Goal: Information Seeking & Learning: Understand process/instructions

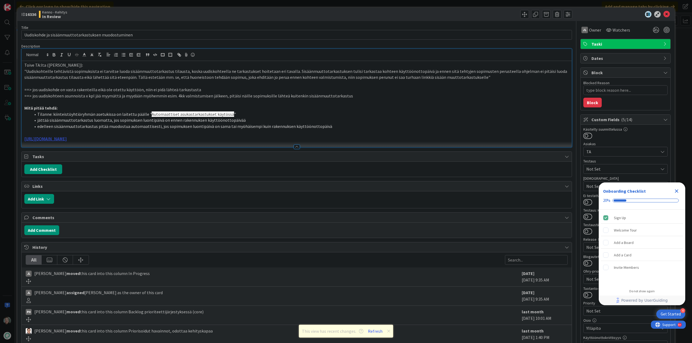
type textarea "x"
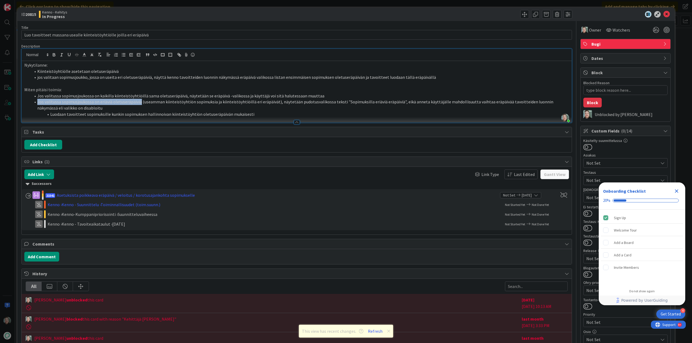
drag, startPoint x: 38, startPoint y: 102, endPoint x: 140, endPoint y: 103, distance: 102.4
click at [140, 103] on li "Jos valitussa sopimusjoukossa on eriäviä oletuseräpäiviä (useamman kiinteistöyh…" at bounding box center [300, 105] width 538 height 12
drag, startPoint x: 37, startPoint y: 95, endPoint x: 182, endPoint y: 96, distance: 144.2
click at [182, 96] on li "Jos valitussa sopimusjoukossa on kaikilla kiinteistöyhtiöillä sama oletuseräpäi…" at bounding box center [300, 96] width 538 height 6
type textarea "x"
